Goal: Task Accomplishment & Management: Use online tool/utility

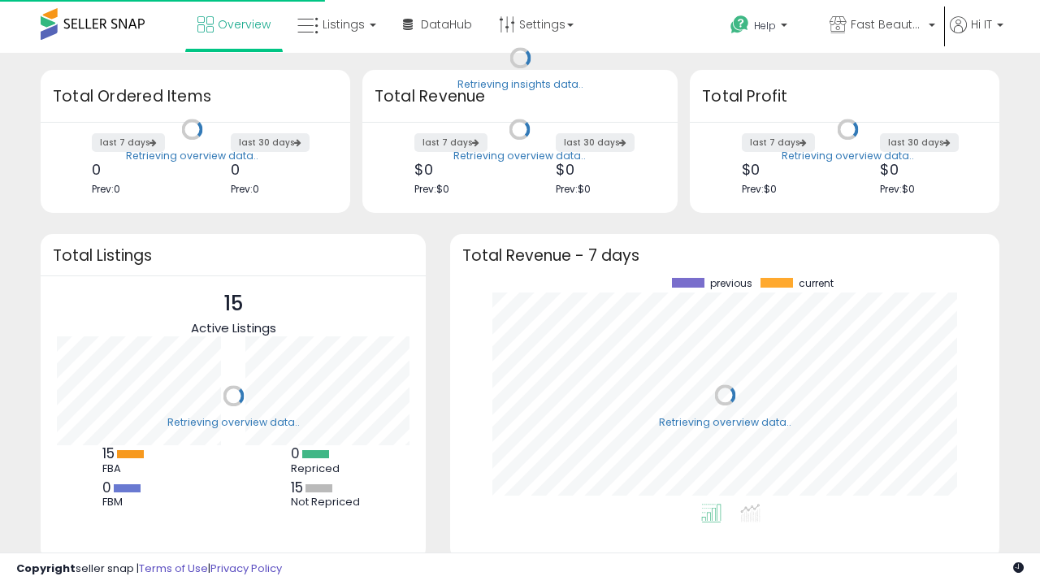
scroll to position [226, 517]
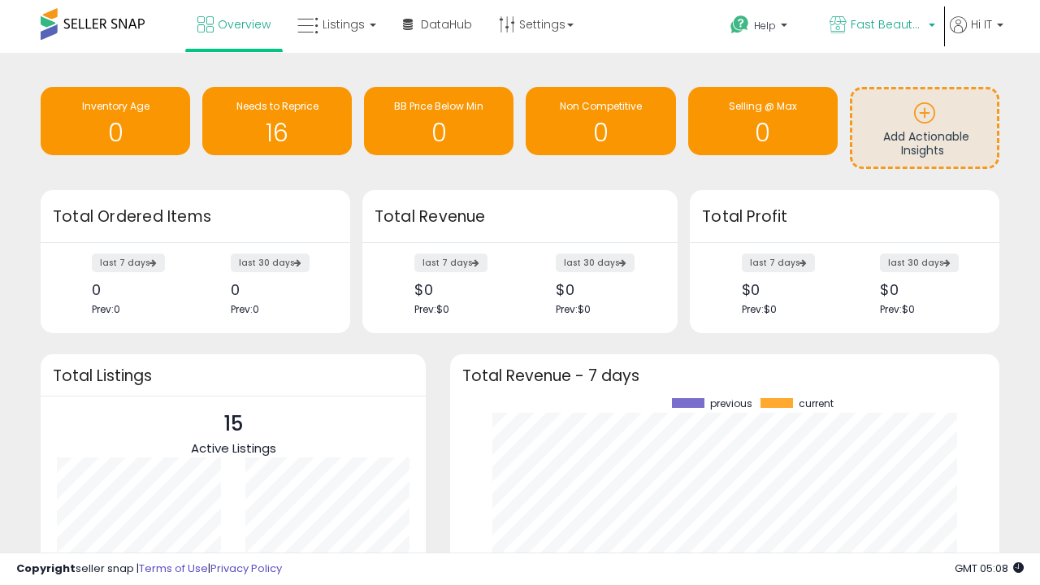
click at [881, 26] on span "Fast Beauty ([GEOGRAPHIC_DATA])" at bounding box center [887, 24] width 73 height 16
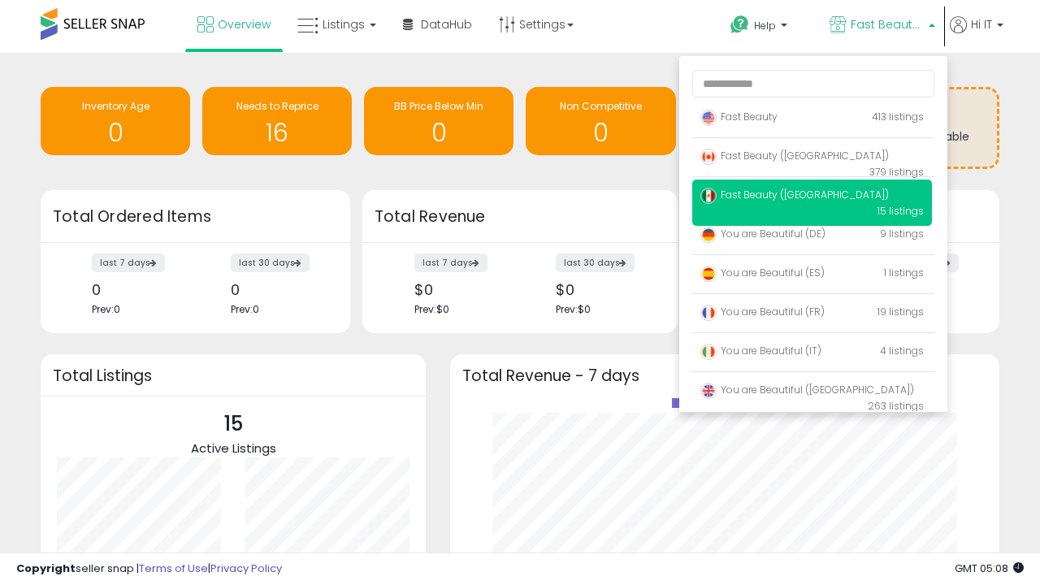
click at [812, 353] on span "You are Beautiful (IT)" at bounding box center [760, 351] width 121 height 14
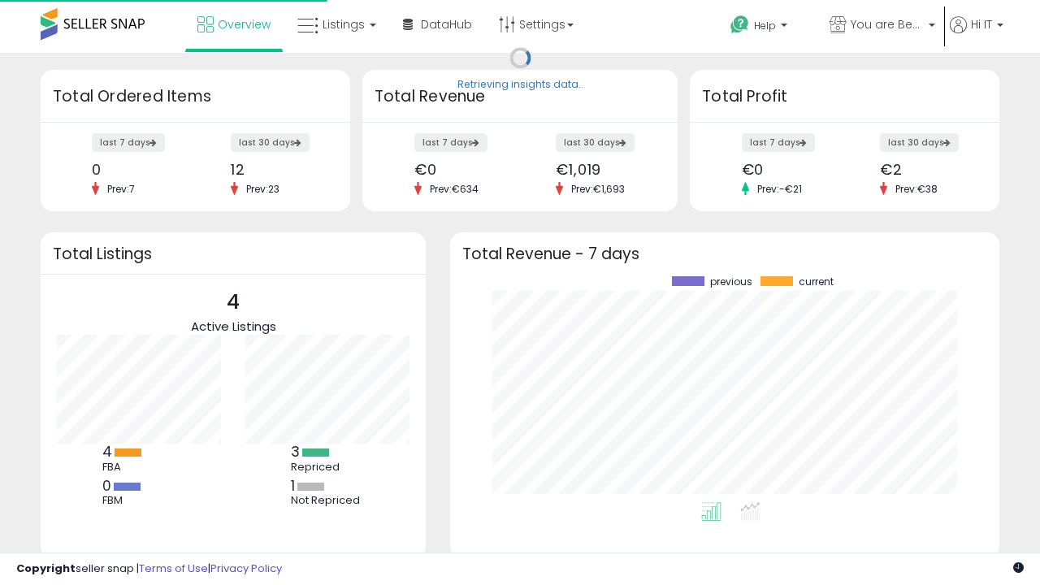
scroll to position [226, 517]
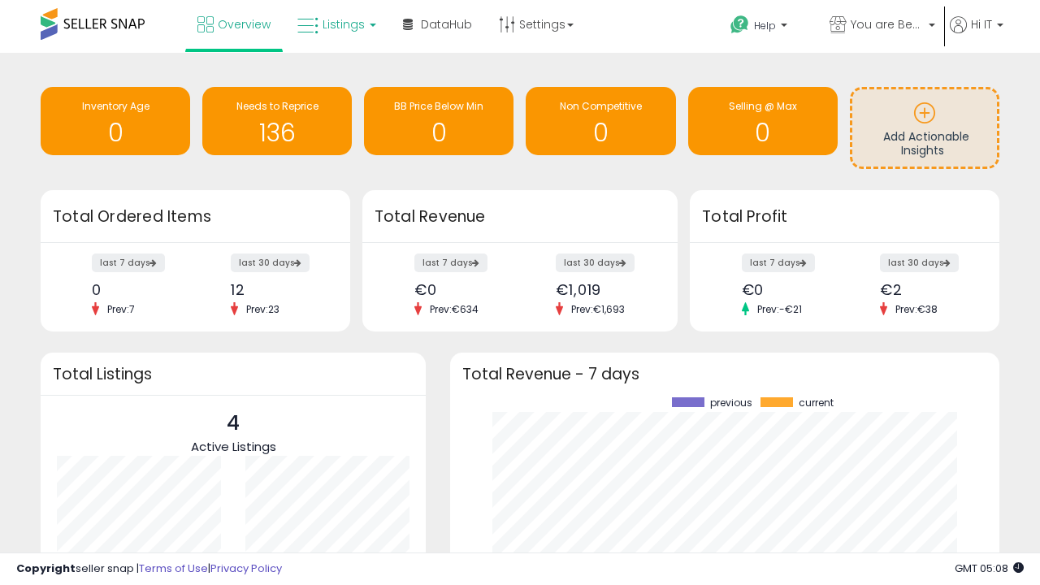
click at [335, 24] on span "Listings" at bounding box center [344, 24] width 42 height 16
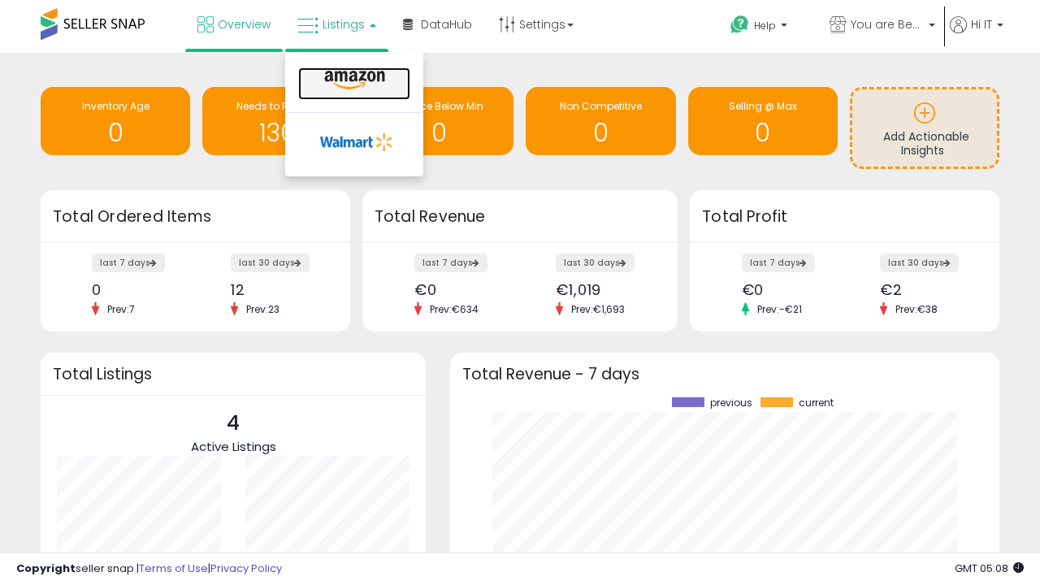
click at [353, 80] on icon at bounding box center [354, 80] width 71 height 21
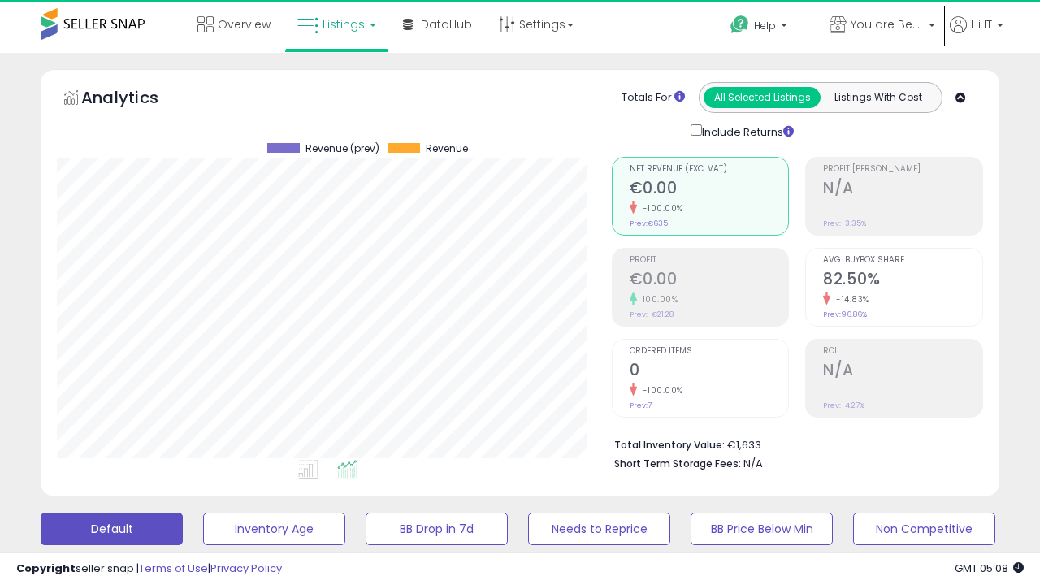
scroll to position [333, 554]
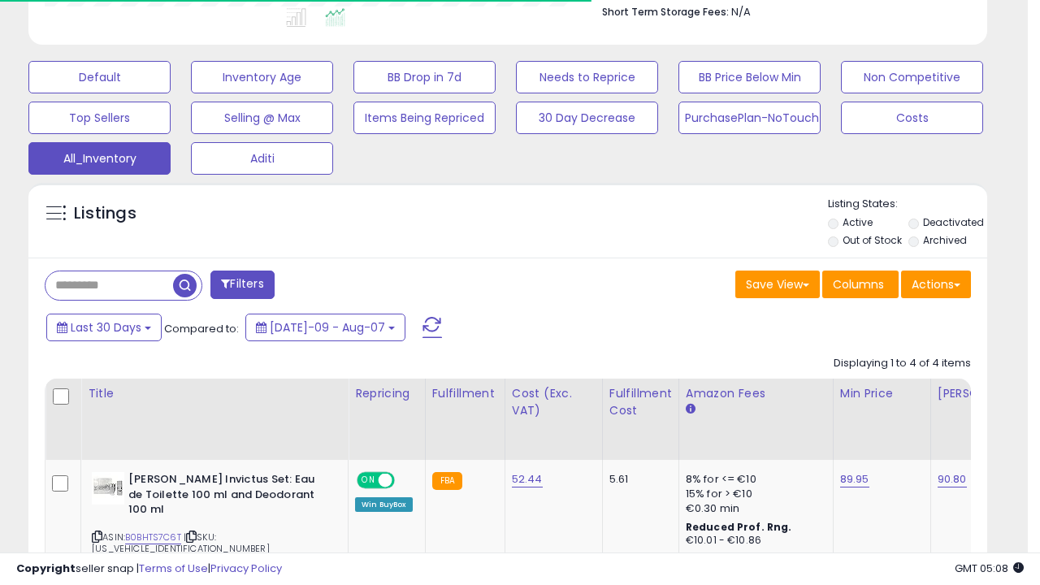
scroll to position [0, 0]
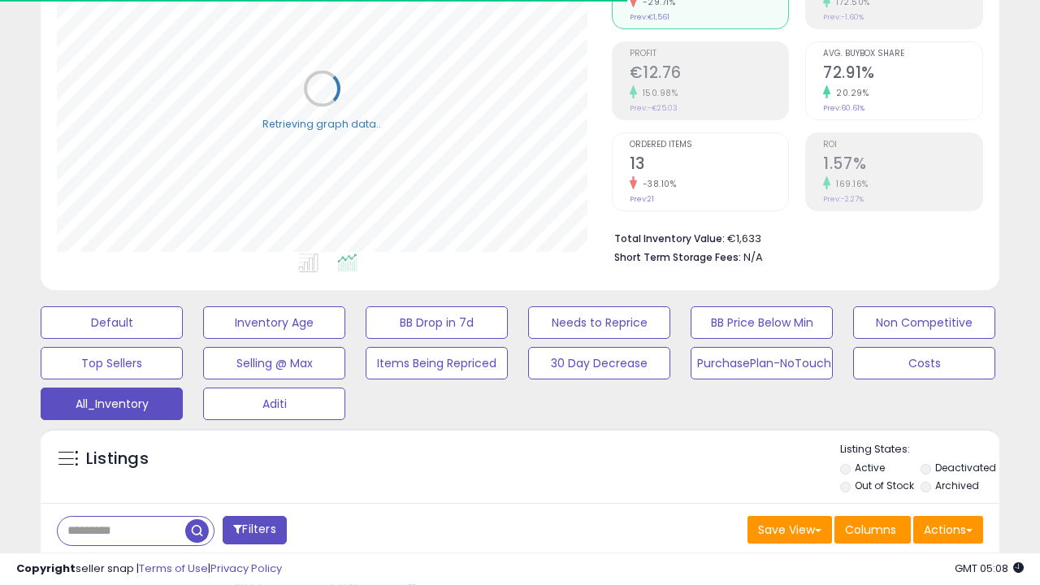
click at [115, 565] on span "Last 30 Days" at bounding box center [118, 573] width 71 height 16
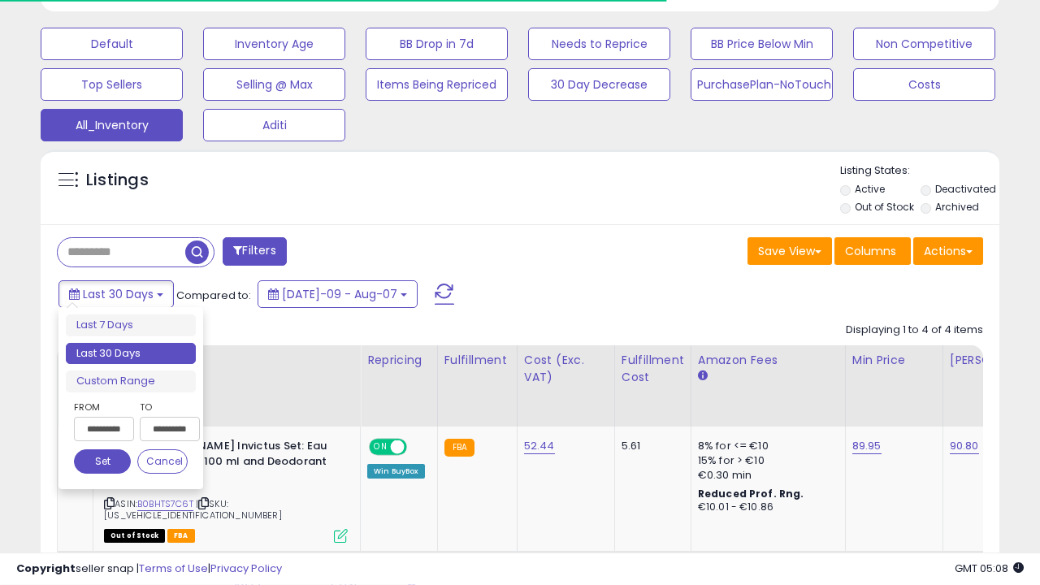
click at [131, 353] on li "Last 30 Days" at bounding box center [131, 354] width 130 height 22
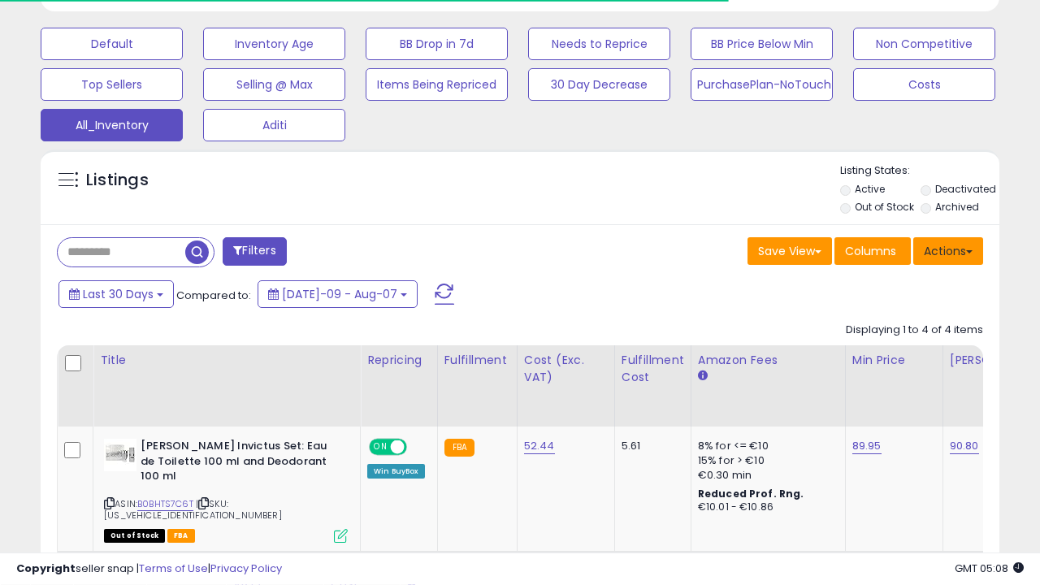
click at [948, 249] on button "Actions" at bounding box center [948, 251] width 70 height 28
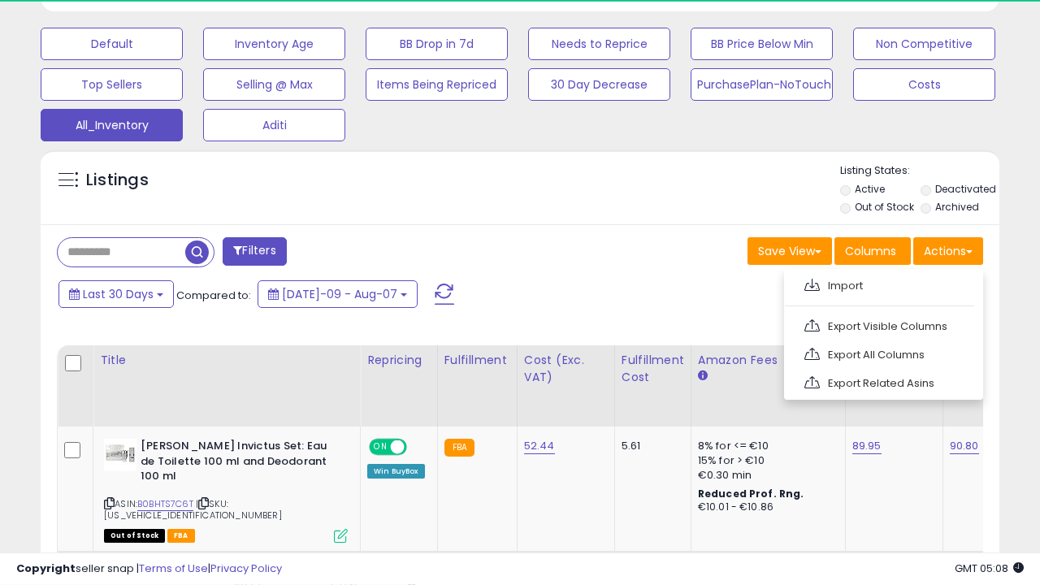
click at [882, 353] on link "Export All Columns" at bounding box center [882, 354] width 178 height 25
